Goal: Navigation & Orientation: Find specific page/section

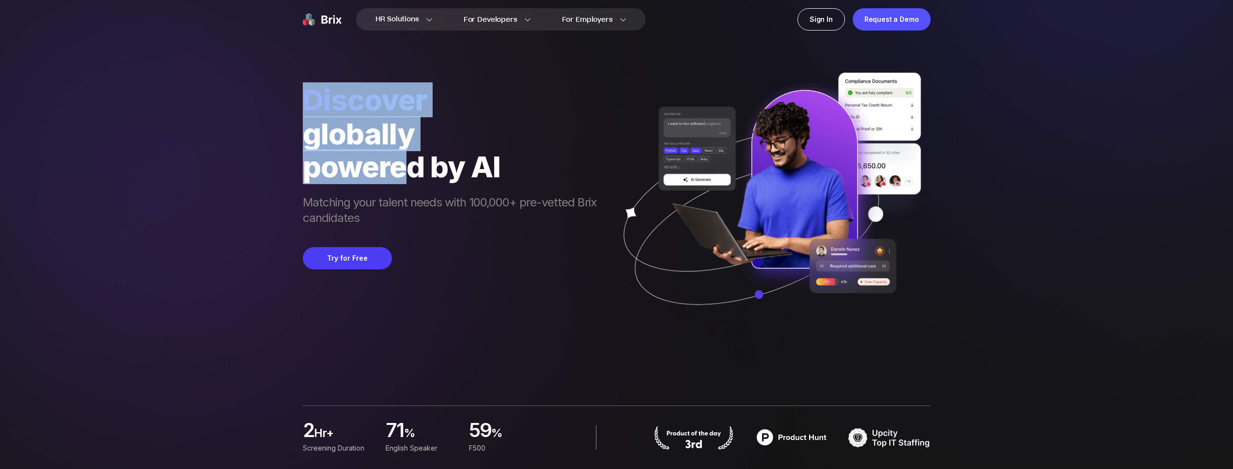
drag, startPoint x: 343, startPoint y: 70, endPoint x: 409, endPoint y: 188, distance: 135.1
click at [403, 183] on div "Discover globally powered by AI Matching your talent needs with 100,000+ pre-ve…" at bounding box center [617, 166] width 628 height 333
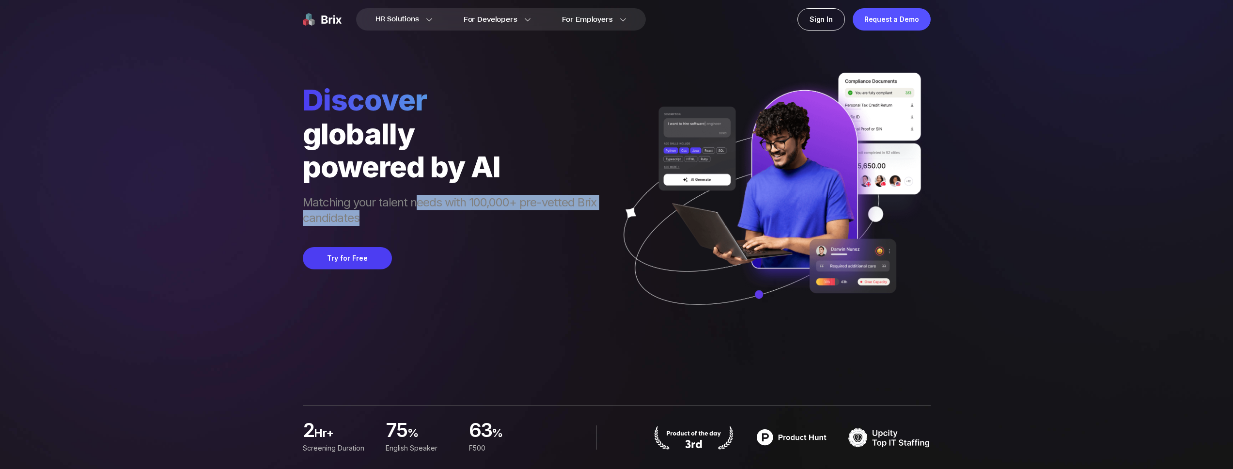
drag, startPoint x: 412, startPoint y: 202, endPoint x: 426, endPoint y: 222, distance: 24.0
click at [426, 222] on span "Matching your talent needs with 100,000+ pre-vetted Brix candidates" at bounding box center [454, 211] width 303 height 33
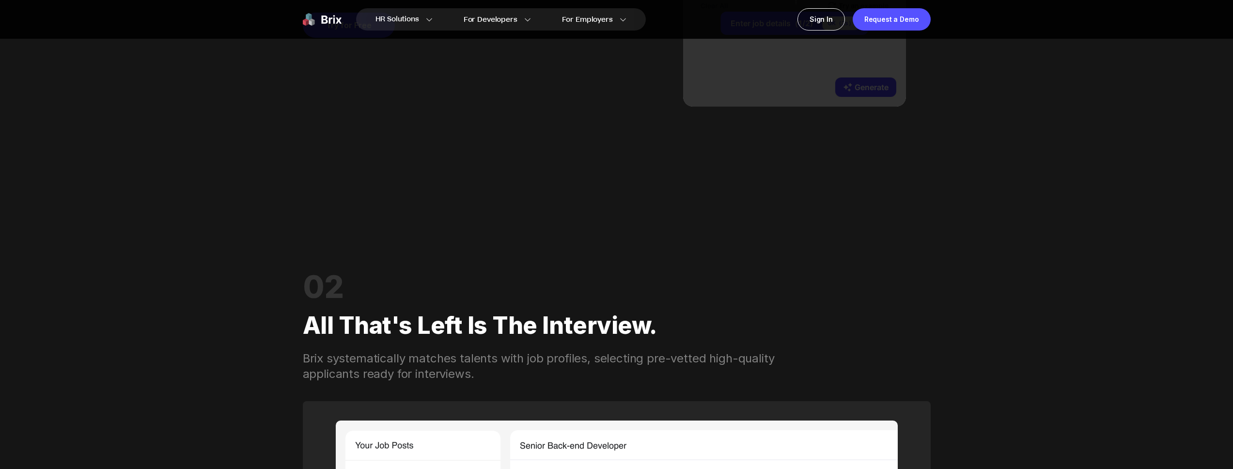
scroll to position [838, 0]
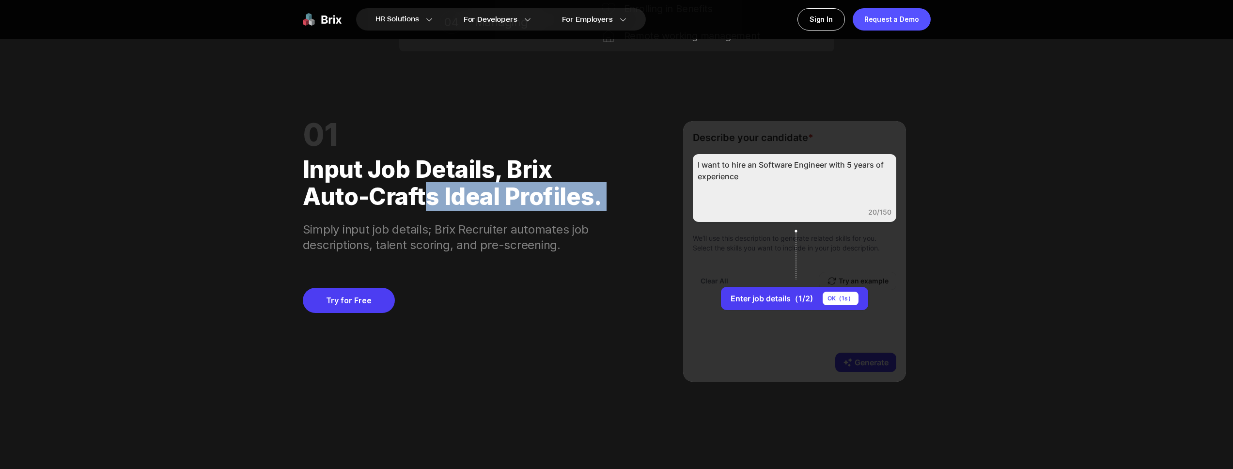
drag, startPoint x: 395, startPoint y: 216, endPoint x: 420, endPoint y: 187, distance: 38.5
click at [420, 187] on div "01 Input job details, Brix auto-crafts ideal profiles. Simply input job details…" at bounding box center [457, 187] width 308 height 132
click at [413, 171] on div "Input job details, Brix auto-crafts ideal profiles." at bounding box center [457, 179] width 308 height 62
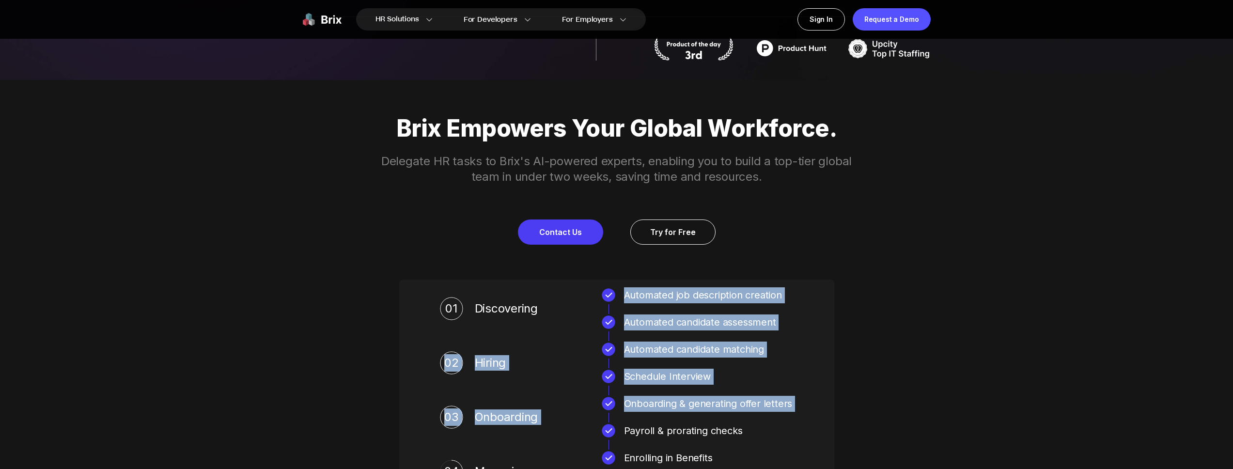
drag, startPoint x: 669, startPoint y: 278, endPoint x: 760, endPoint y: 467, distance: 210.1
click at [763, 468] on div "Brix Empowers Your Global Workforce. Delegate HR tasks to Brix's AI-powered exp…" at bounding box center [616, 307] width 697 height 455
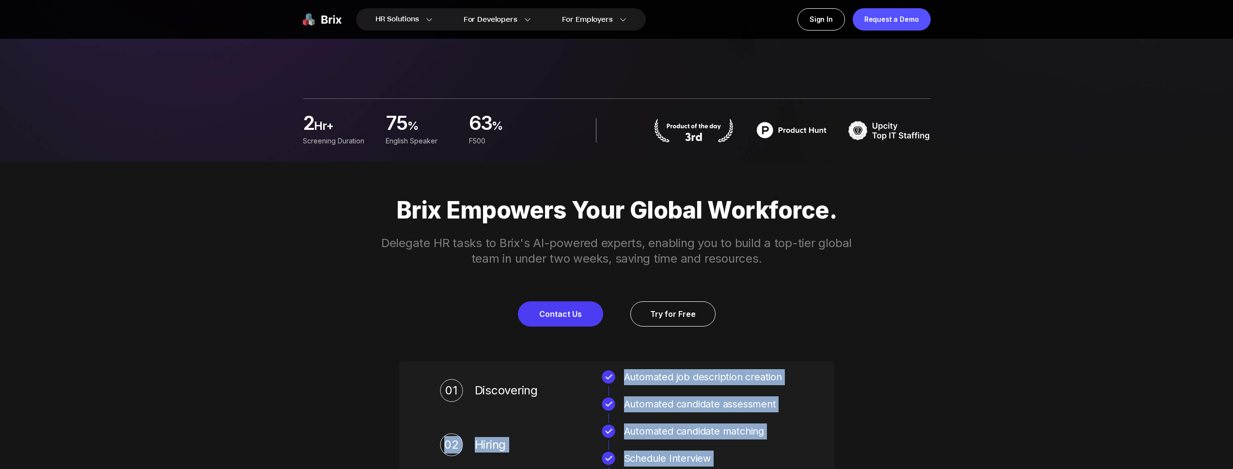
scroll to position [200, 0]
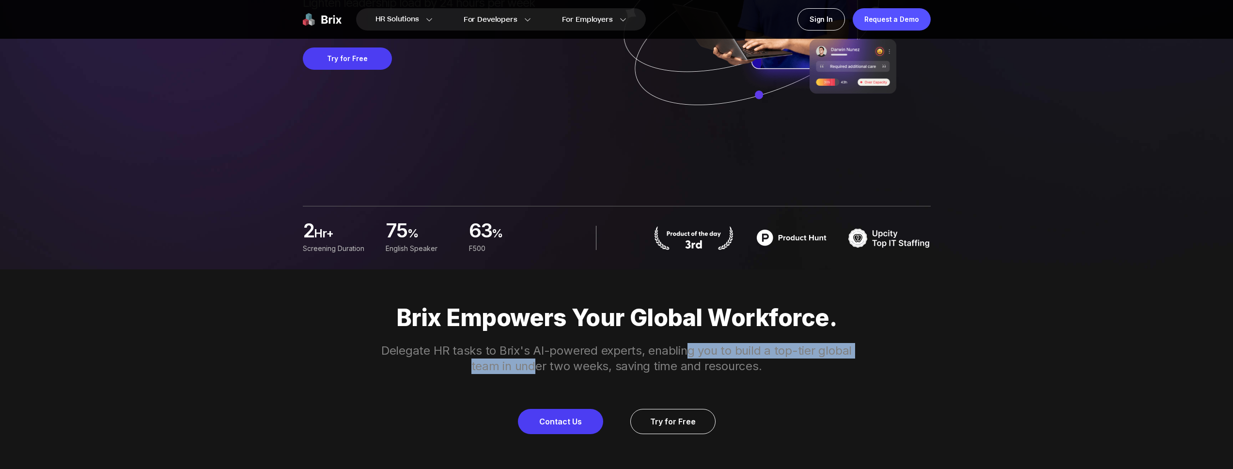
drag, startPoint x: 531, startPoint y: 351, endPoint x: 615, endPoint y: 329, distance: 86.7
click at [630, 334] on div "Brix Empowers Your Global Workforce. Delegate HR tasks to Brix's AI-powered exp…" at bounding box center [616, 369] width 697 height 130
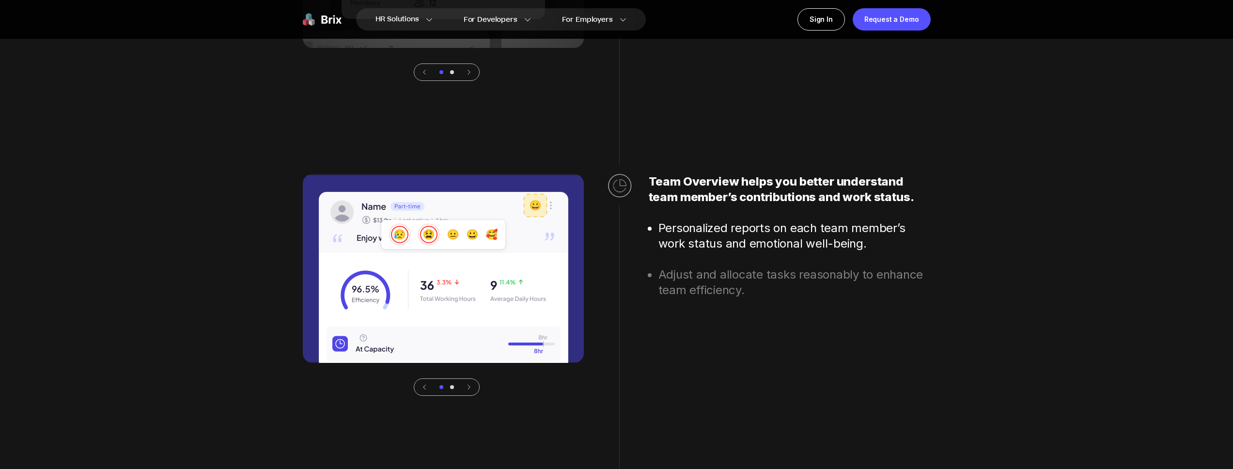
scroll to position [2698, 0]
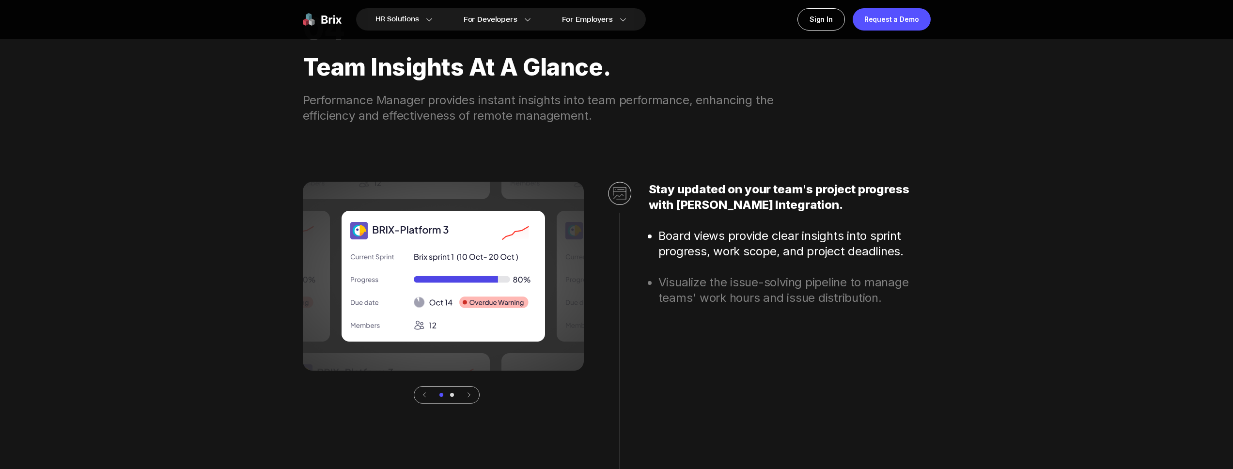
drag, startPoint x: 435, startPoint y: 63, endPoint x: 571, endPoint y: 80, distance: 137.7
click at [444, 63] on div "Team Insights at a Glance." at bounding box center [617, 67] width 628 height 50
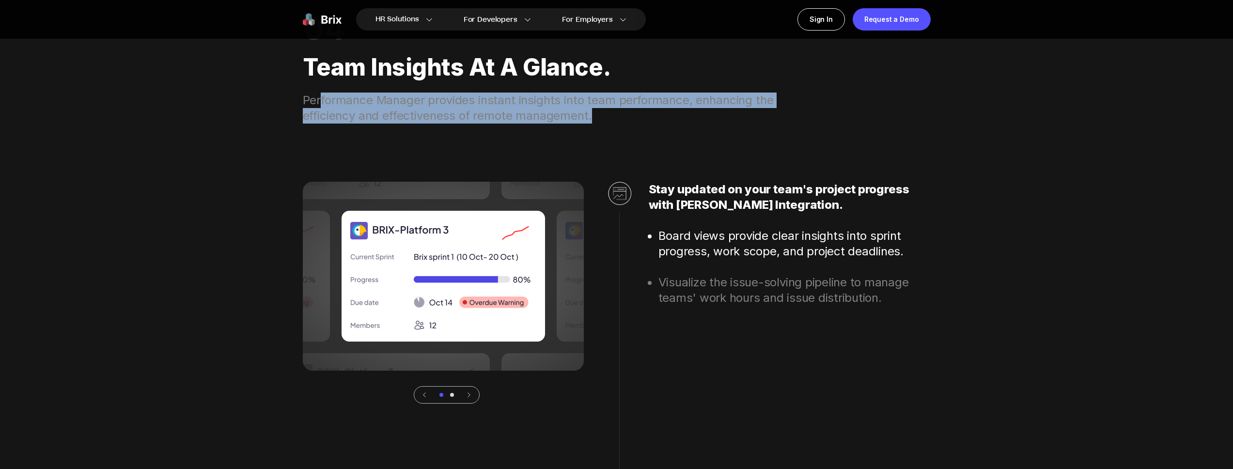
drag, startPoint x: 453, startPoint y: 105, endPoint x: 627, endPoint y: 132, distance: 175.5
click at [607, 115] on div "Performance Manager provides instant insights into team performance, enhancing …" at bounding box center [551, 108] width 496 height 31
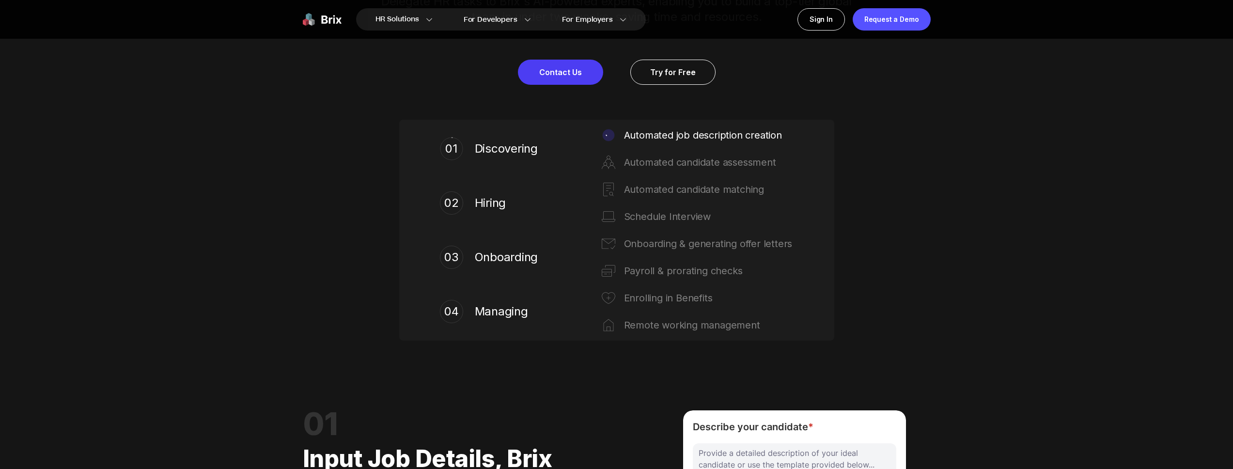
scroll to position [0, 0]
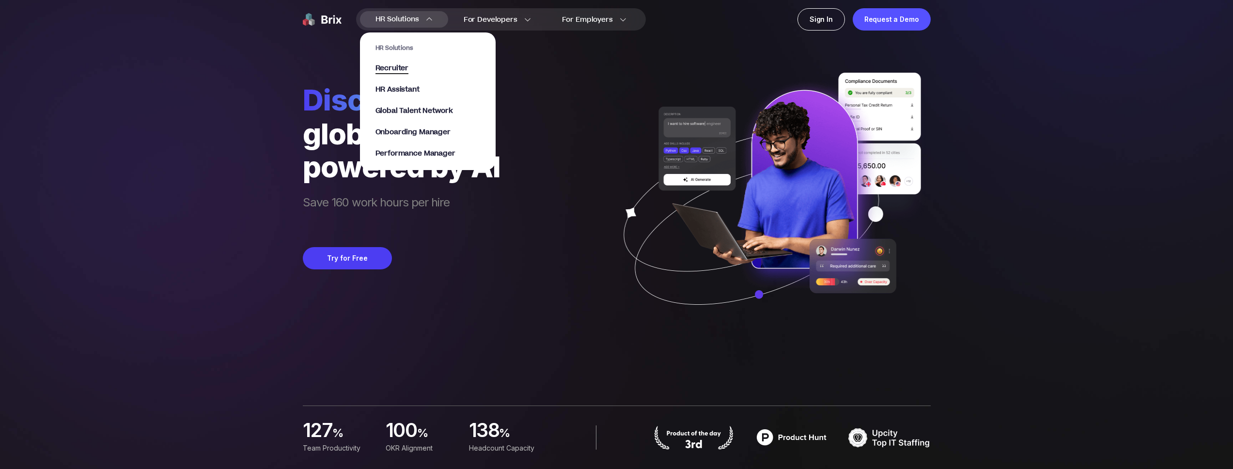
click at [398, 66] on span "Recruiter" at bounding box center [391, 68] width 33 height 11
